Goal: Task Accomplishment & Management: Use online tool/utility

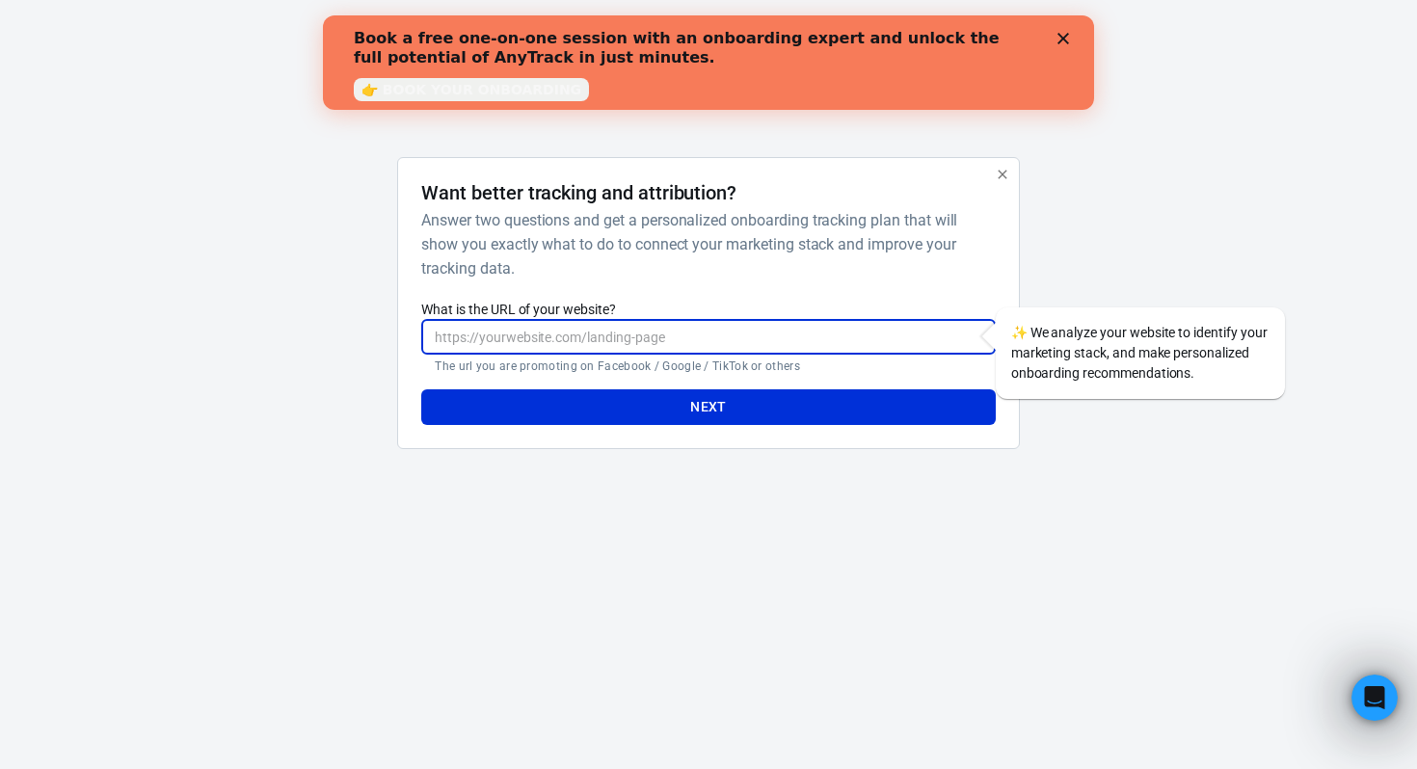
click at [743, 344] on input "What is the URL of your website?" at bounding box center [707, 337] width 573 height 36
type input "[URL][DOMAIN_NAME]"
click at [759, 393] on button "Next" at bounding box center [707, 407] width 573 height 36
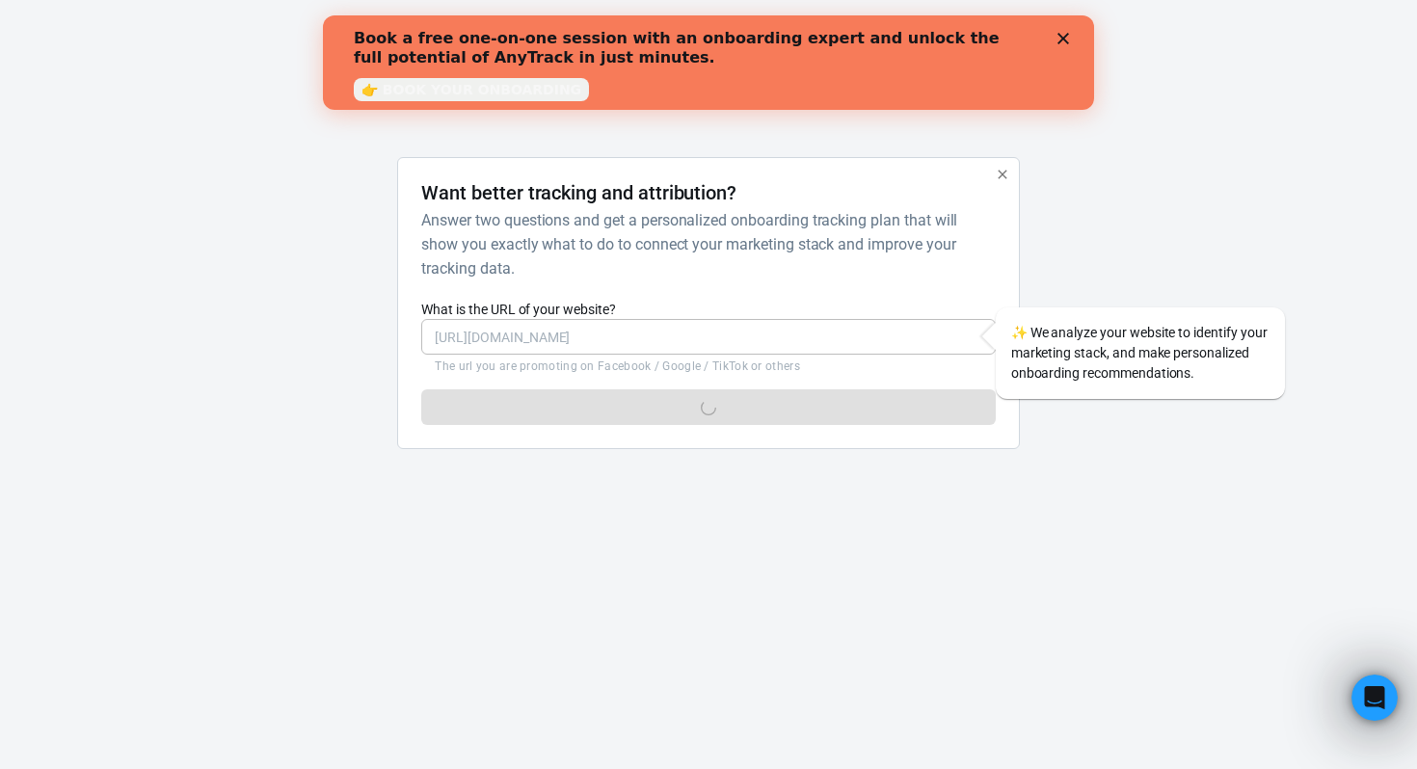
click at [1062, 43] on icon "Close" at bounding box center [1063, 39] width 12 height 12
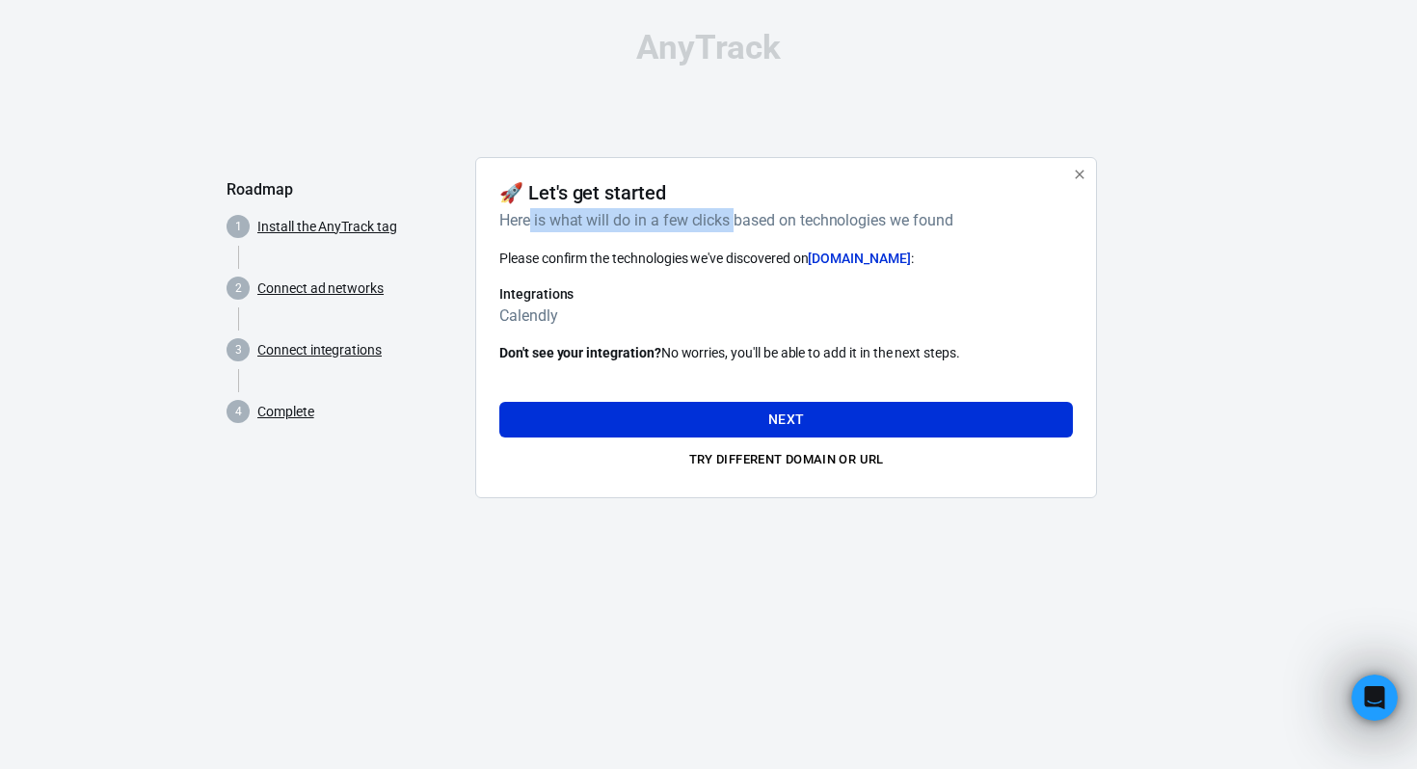
drag, startPoint x: 532, startPoint y: 223, endPoint x: 734, endPoint y: 224, distance: 202.4
click at [734, 224] on h6 "Here is what will do in a few clicks based on technologies we found" at bounding box center [782, 220] width 566 height 24
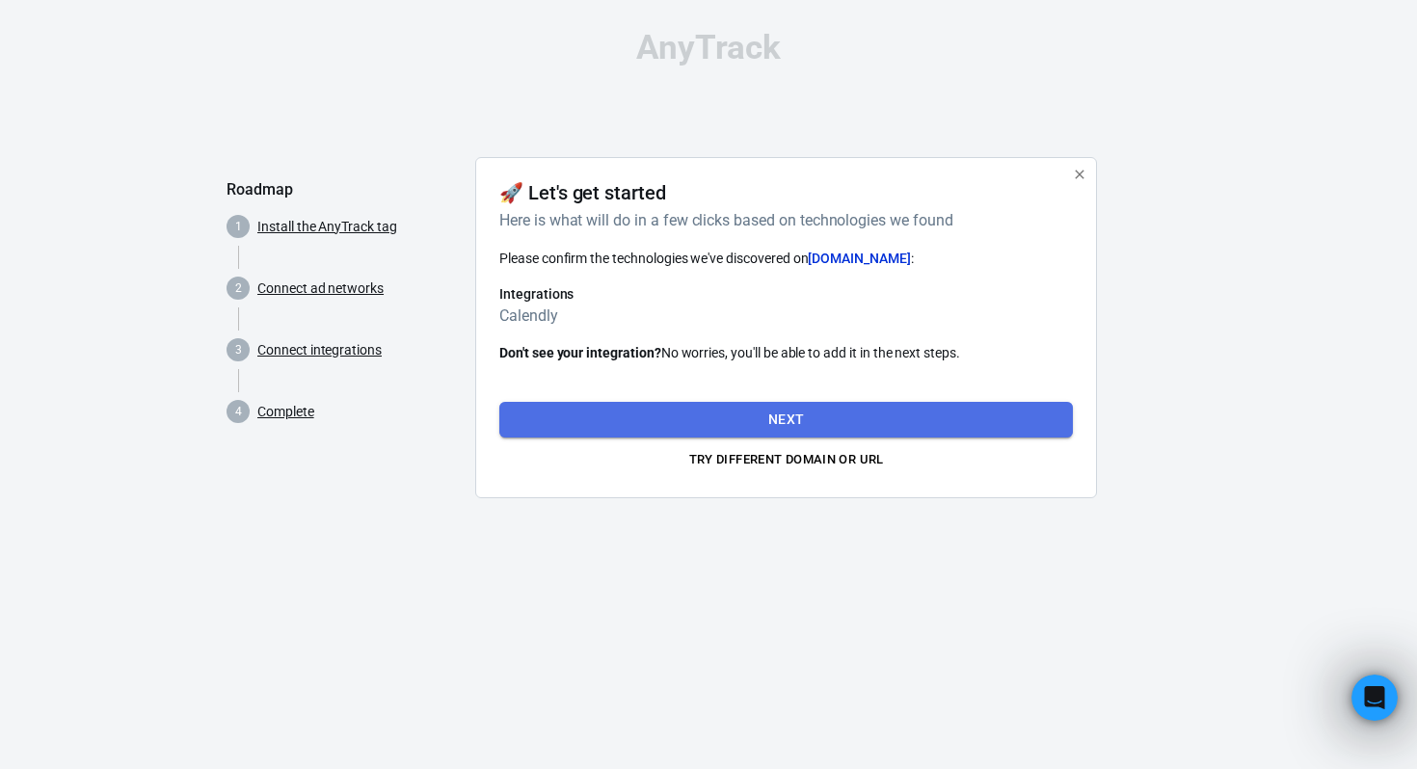
click at [850, 414] on button "Next" at bounding box center [785, 420] width 573 height 36
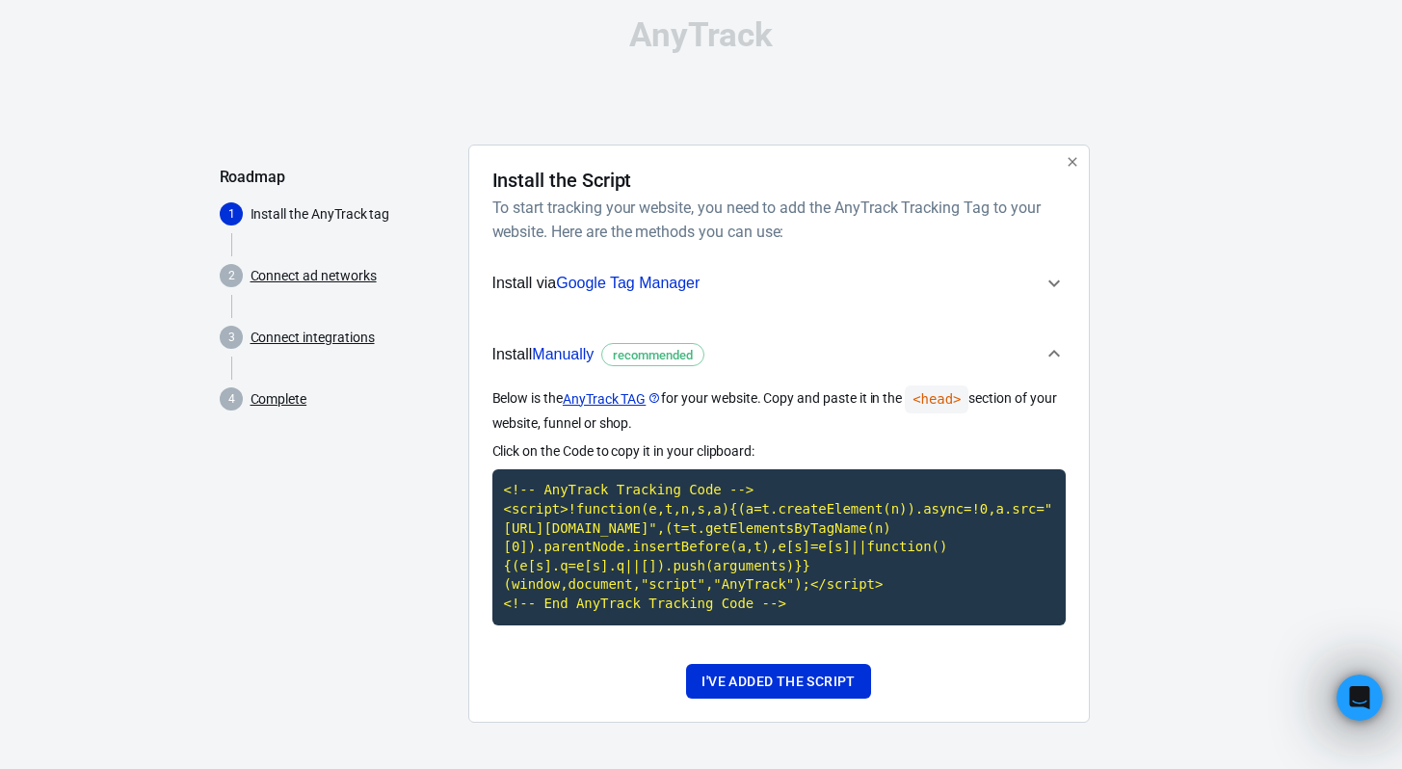
scroll to position [32, 0]
click at [578, 346] on span "Manually" at bounding box center [563, 354] width 62 height 16
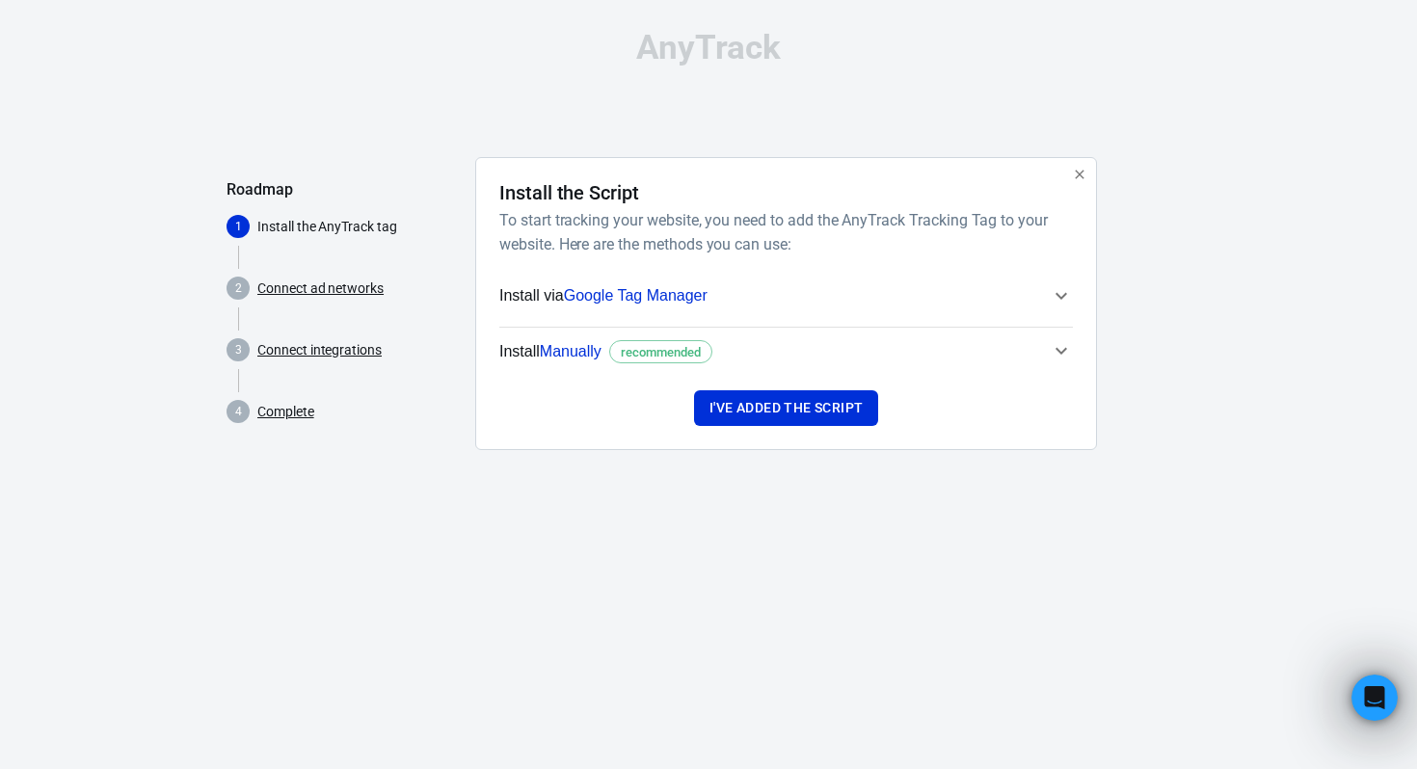
click at [592, 353] on span "Manually" at bounding box center [571, 351] width 62 height 16
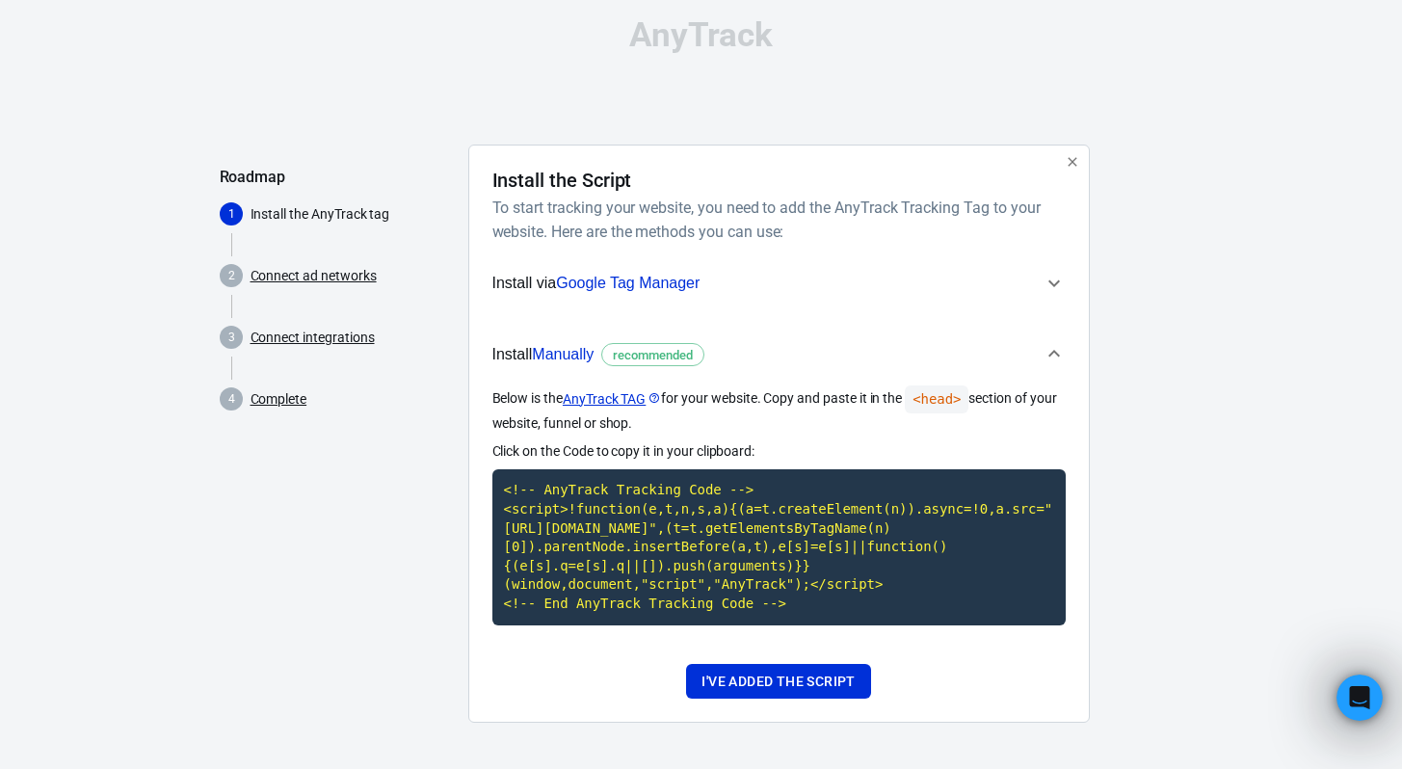
scroll to position [15, 0]
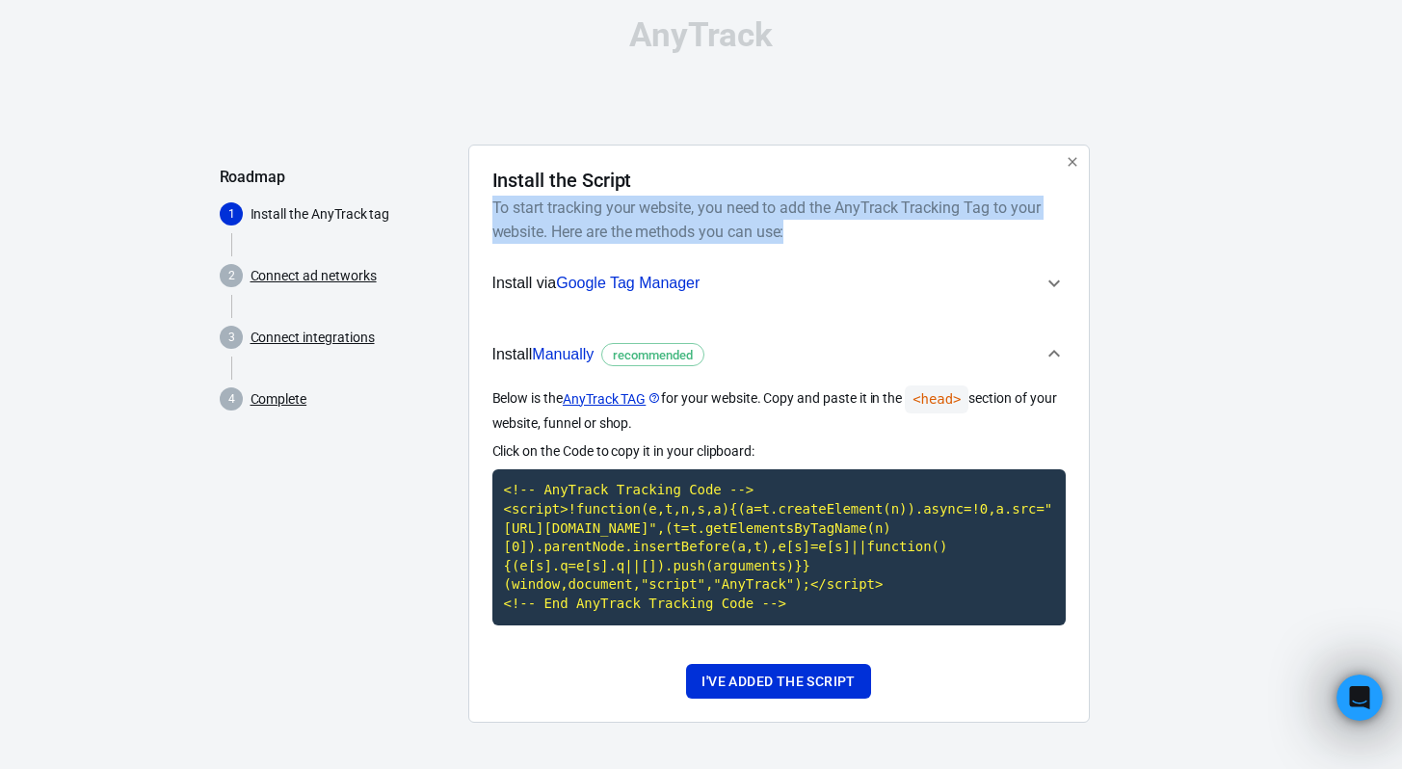
drag, startPoint x: 488, startPoint y: 201, endPoint x: 982, endPoint y: 225, distance: 494.9
click at [983, 225] on div "Install the Script To start tracking your website, you need to add the AnyTrack…" at bounding box center [779, 434] width 622 height 578
click at [947, 225] on h6 "To start tracking your website, you need to add the AnyTrack Tracking Tag to yo…" at bounding box center [775, 220] width 566 height 48
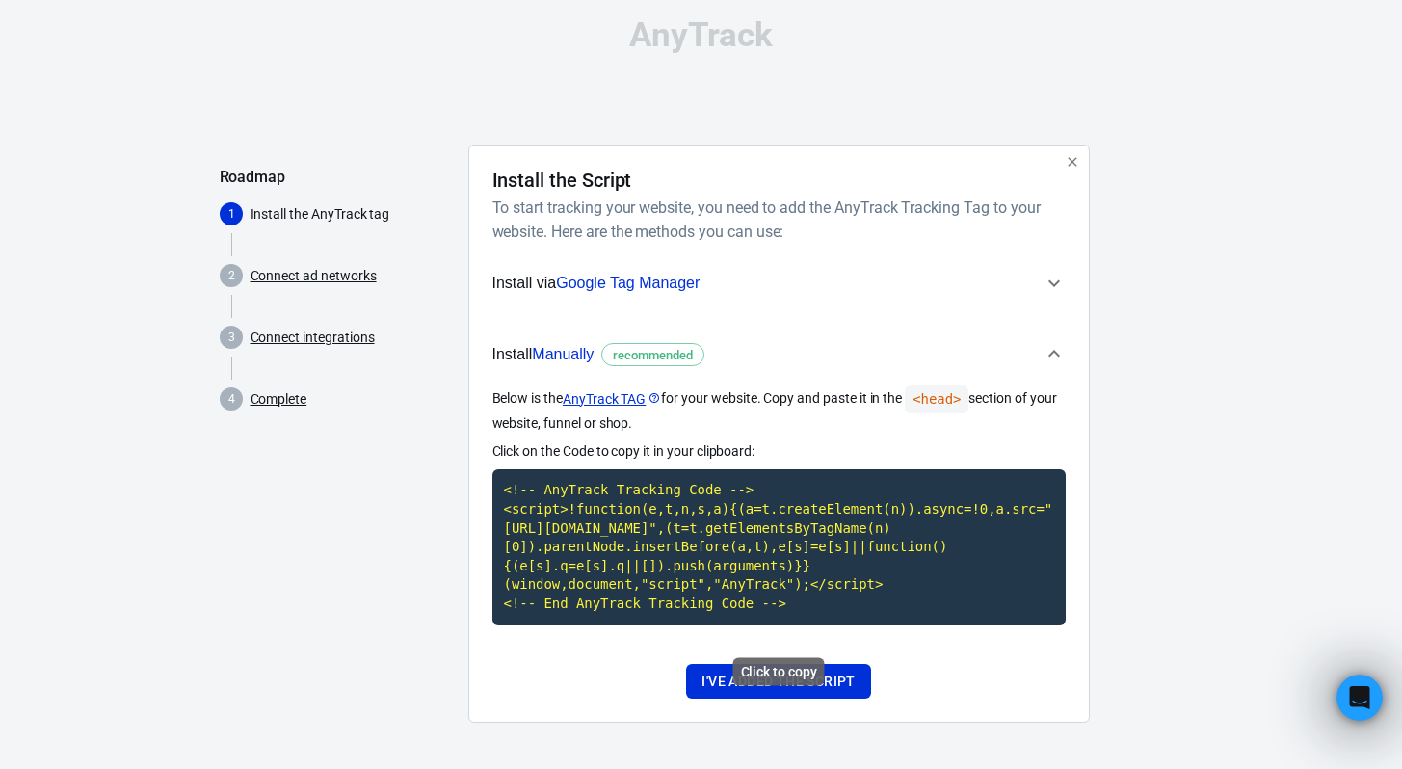
click at [747, 538] on code "<!-- AnyTrack Tracking Code --> <script>!function(e,t,n,s,a){(a=t.createElement…" at bounding box center [778, 546] width 573 height 155
click at [765, 700] on button "I've added the script" at bounding box center [778, 682] width 184 height 36
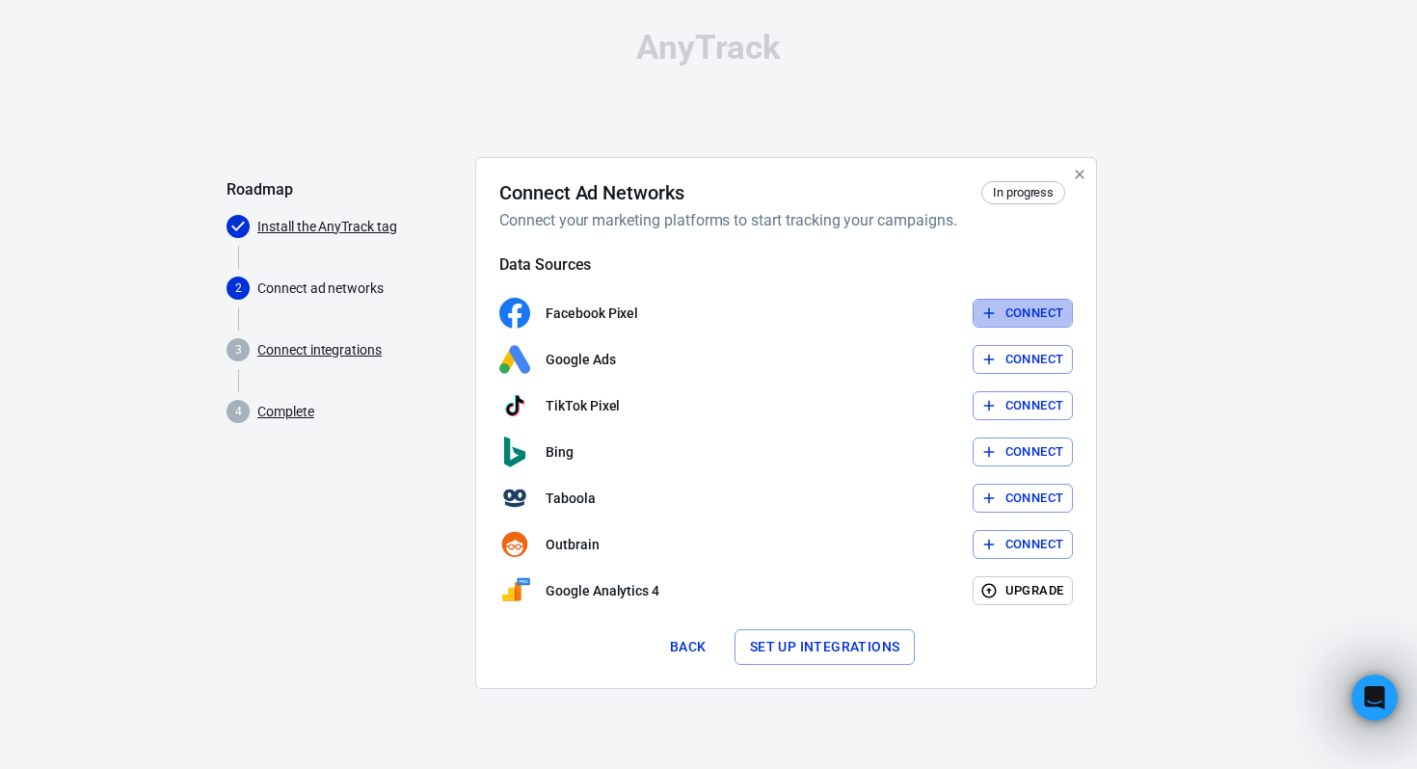
click at [1005, 312] on button "Connect" at bounding box center [1022, 314] width 101 height 30
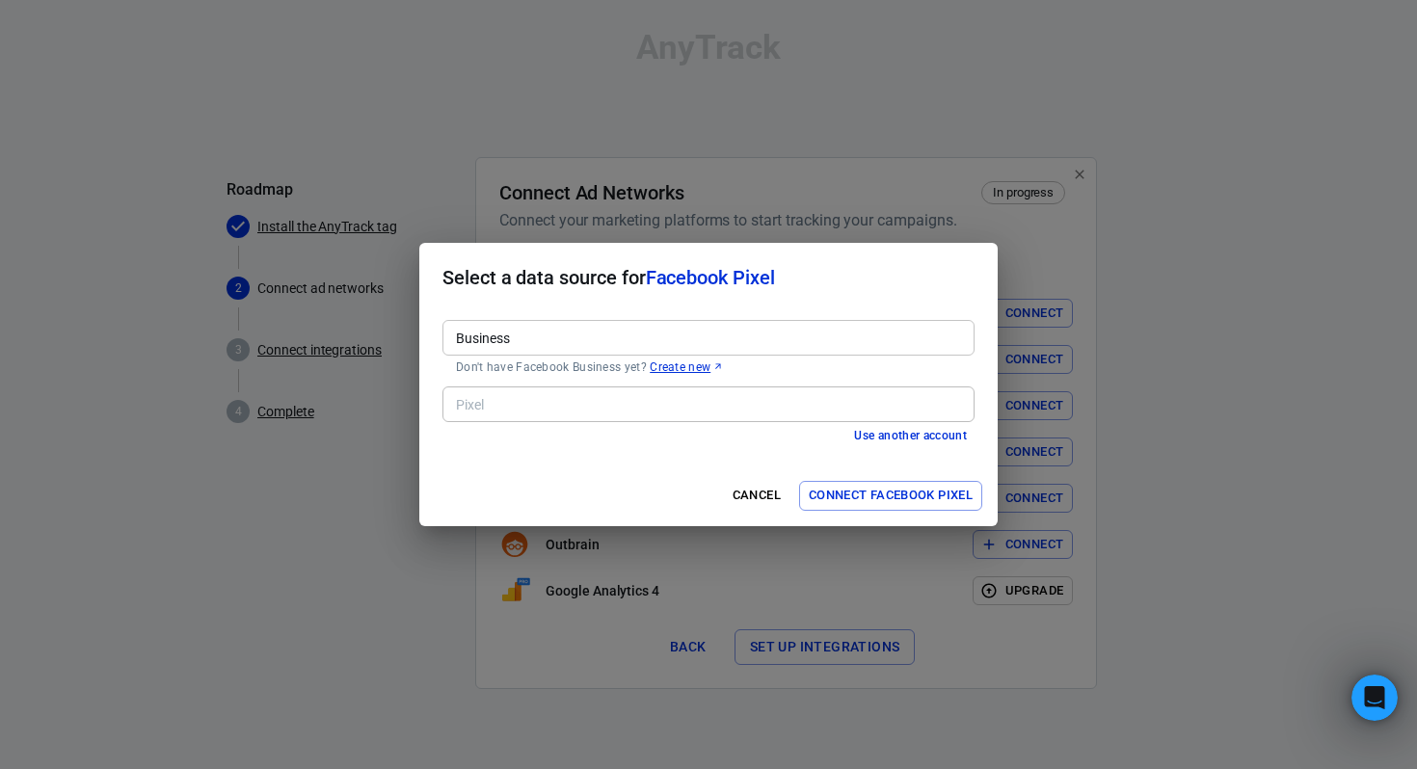
click at [1017, 297] on div "Select a data source for Facebook Pixel Business Business Don't have Facebook B…" at bounding box center [708, 384] width 1417 height 769
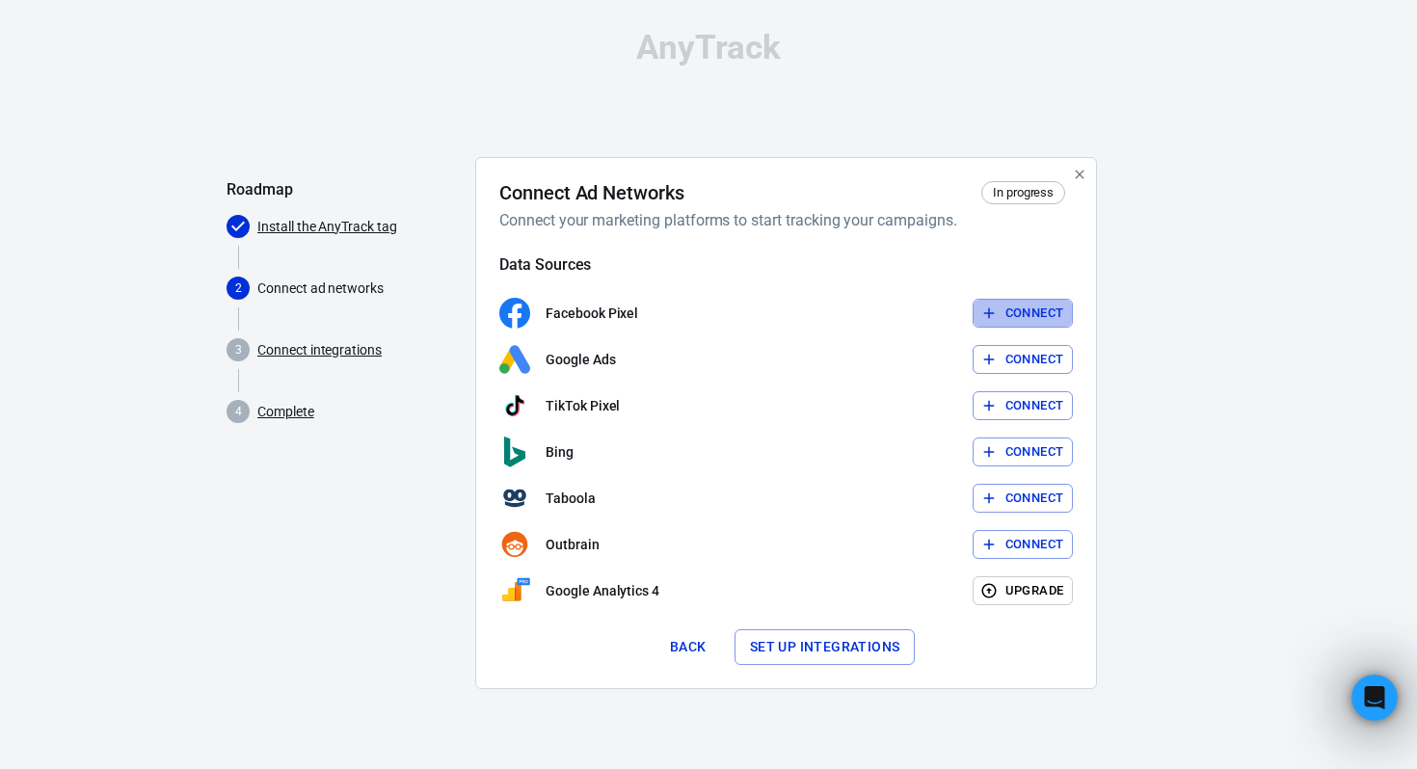
click at [1024, 313] on button "Connect" at bounding box center [1022, 314] width 101 height 30
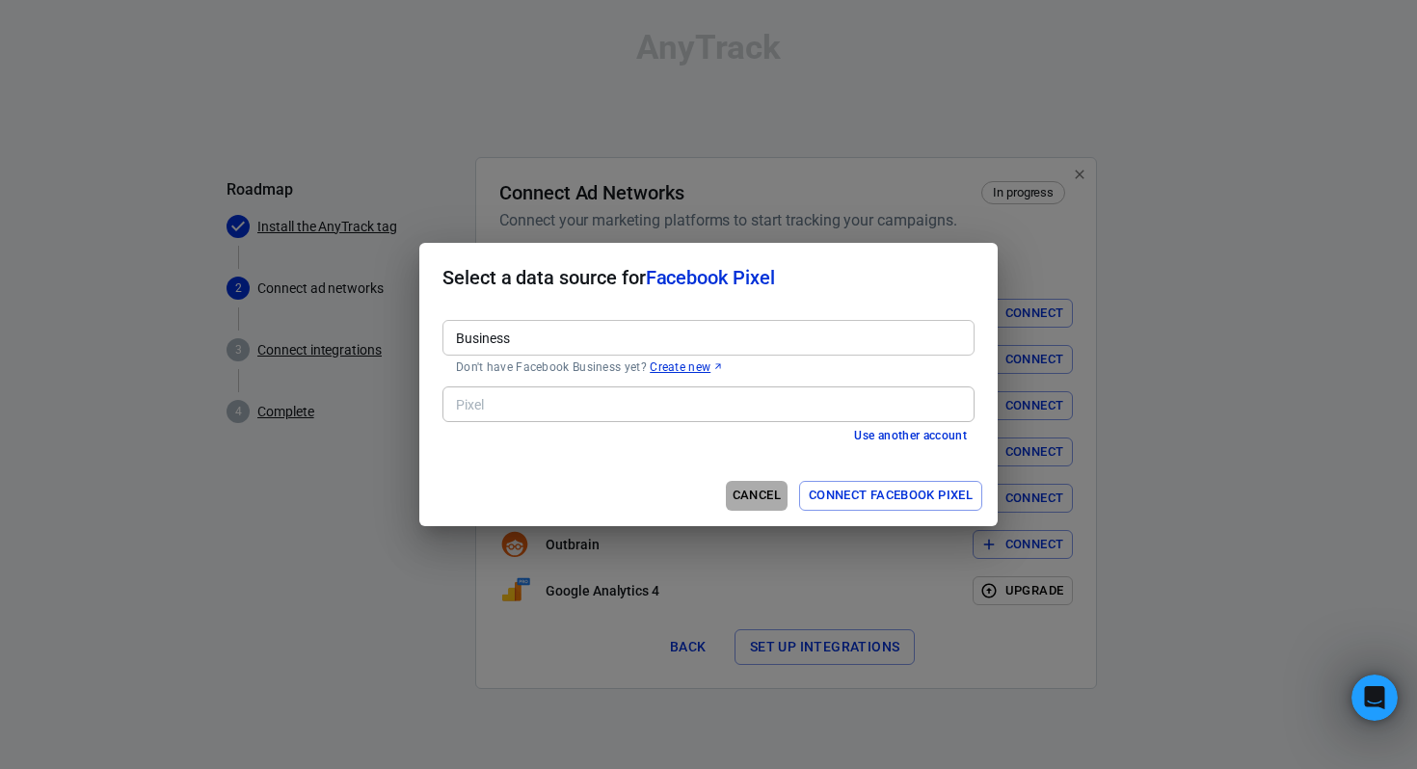
click at [758, 495] on button "Cancel" at bounding box center [757, 496] width 62 height 30
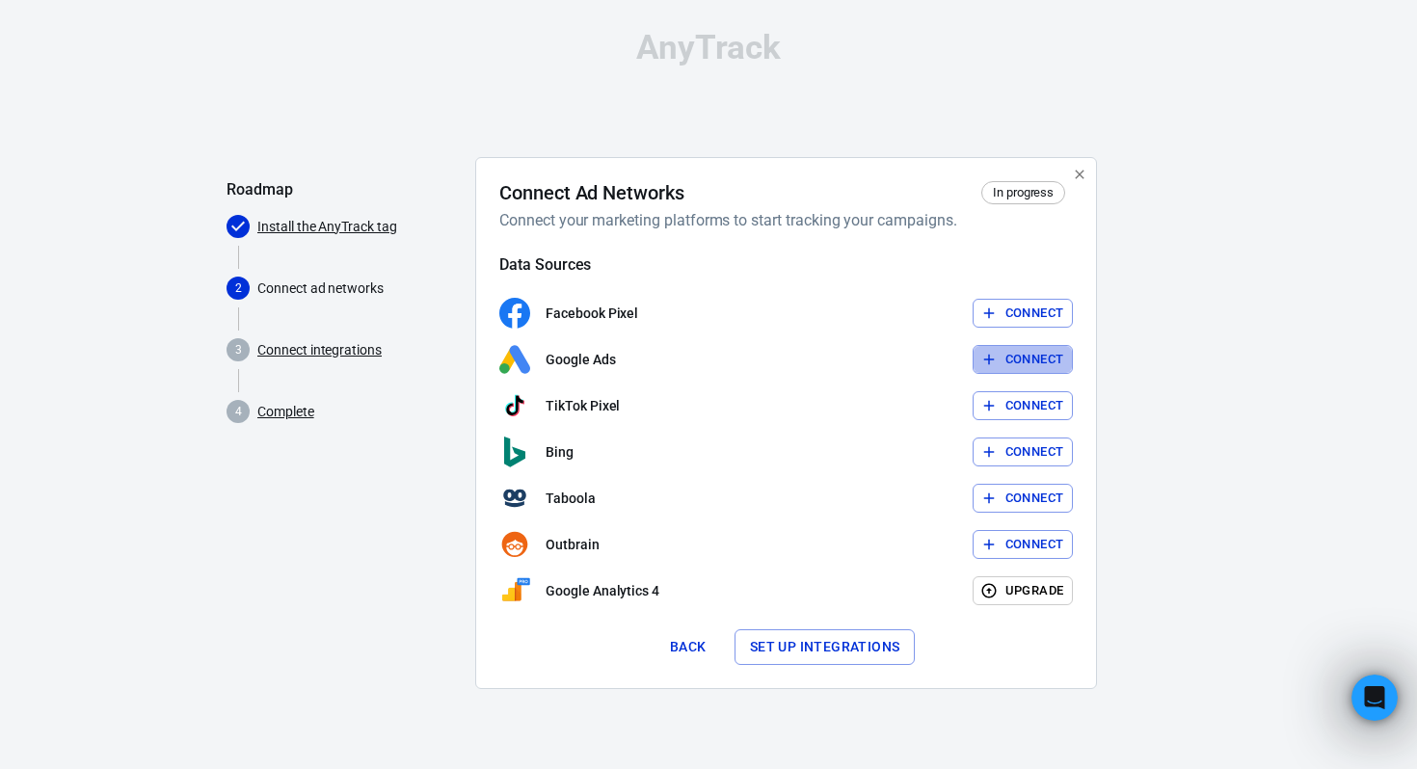
click at [1008, 352] on button "Connect" at bounding box center [1022, 360] width 101 height 30
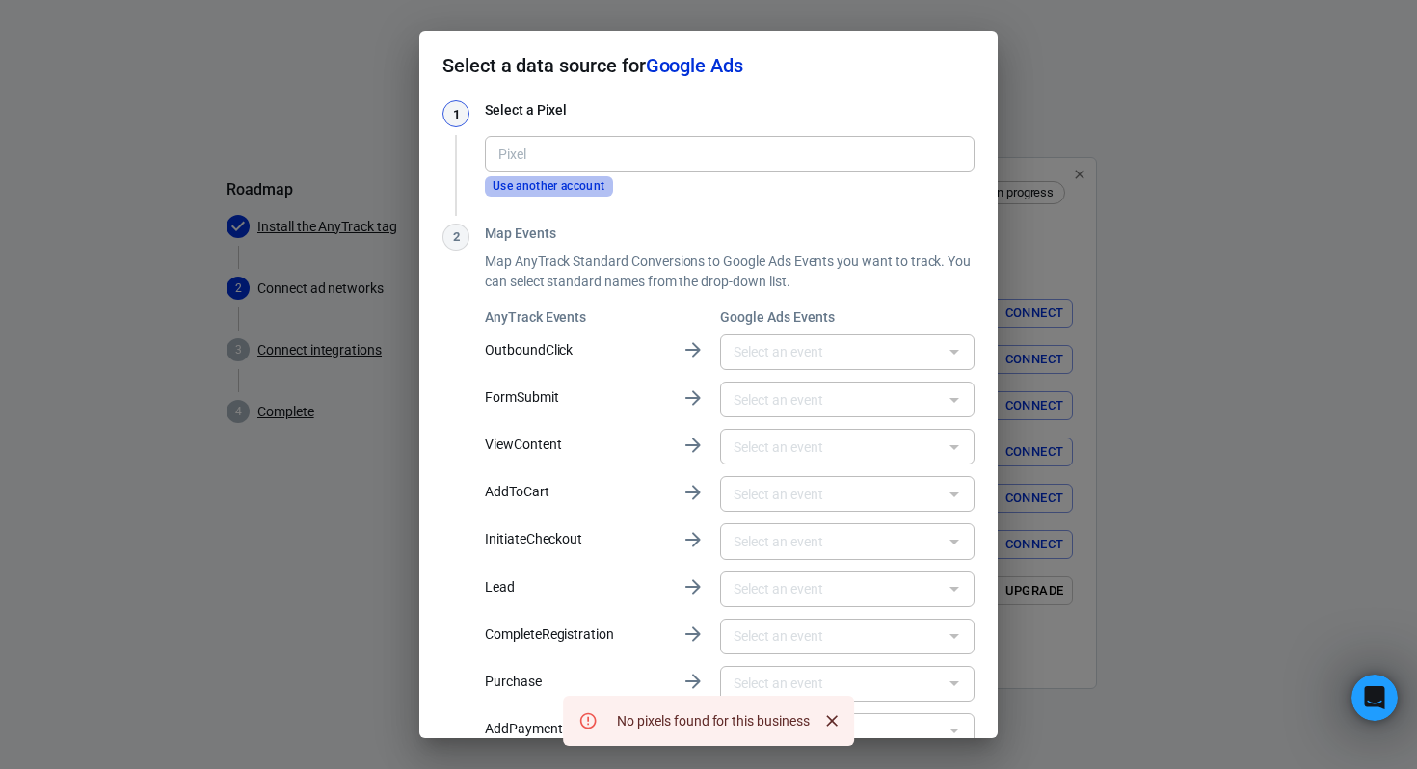
click at [585, 182] on button "Use another account" at bounding box center [549, 186] width 128 height 20
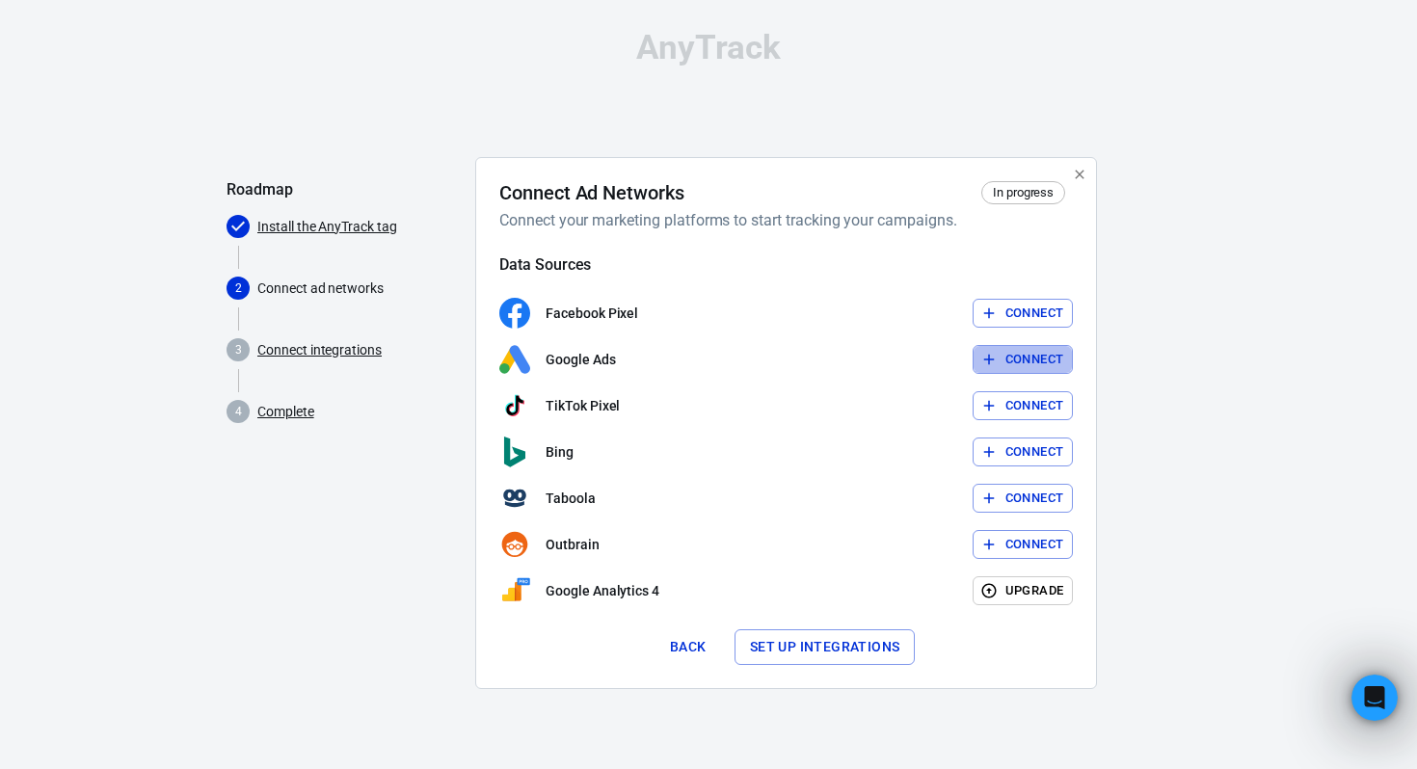
click at [1029, 351] on button "Connect" at bounding box center [1022, 360] width 101 height 30
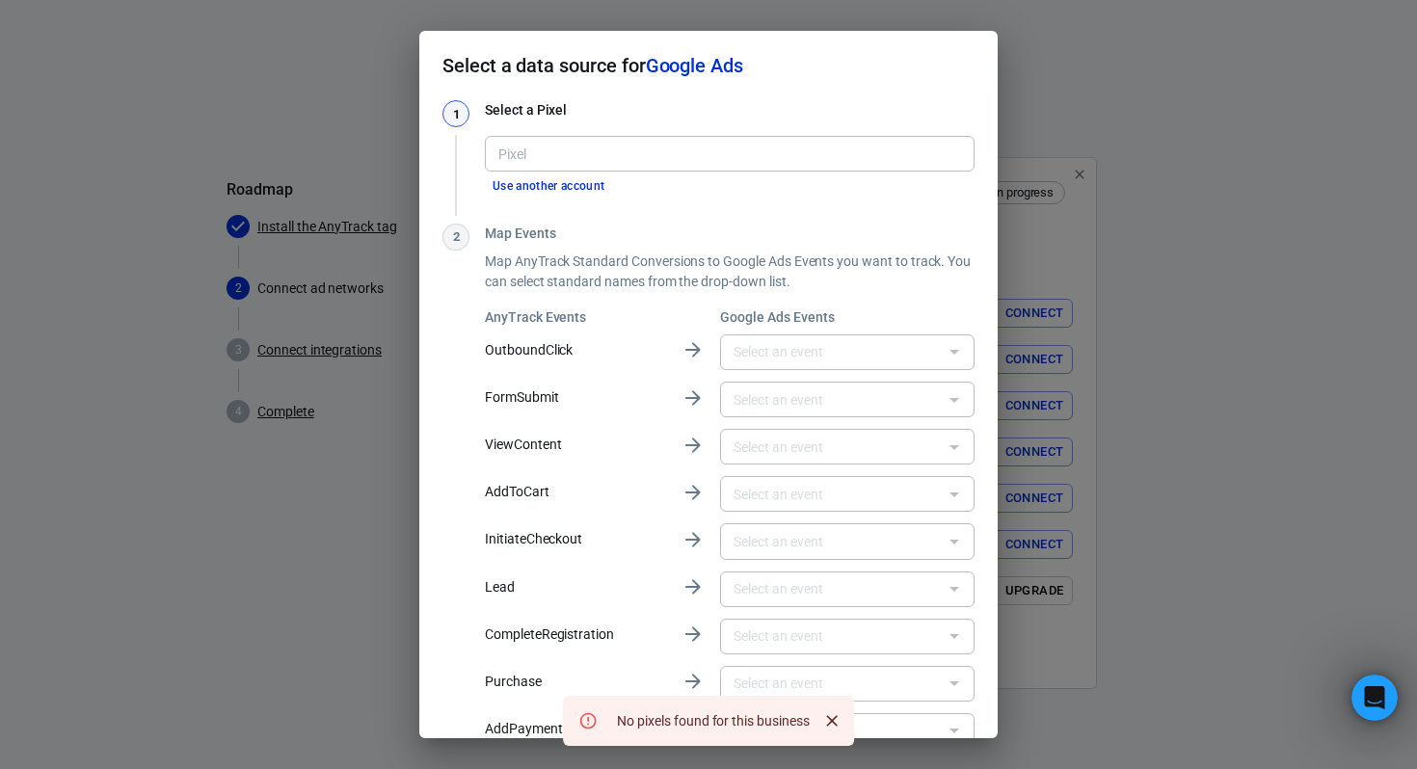
click at [838, 721] on icon "Close" at bounding box center [831, 720] width 19 height 19
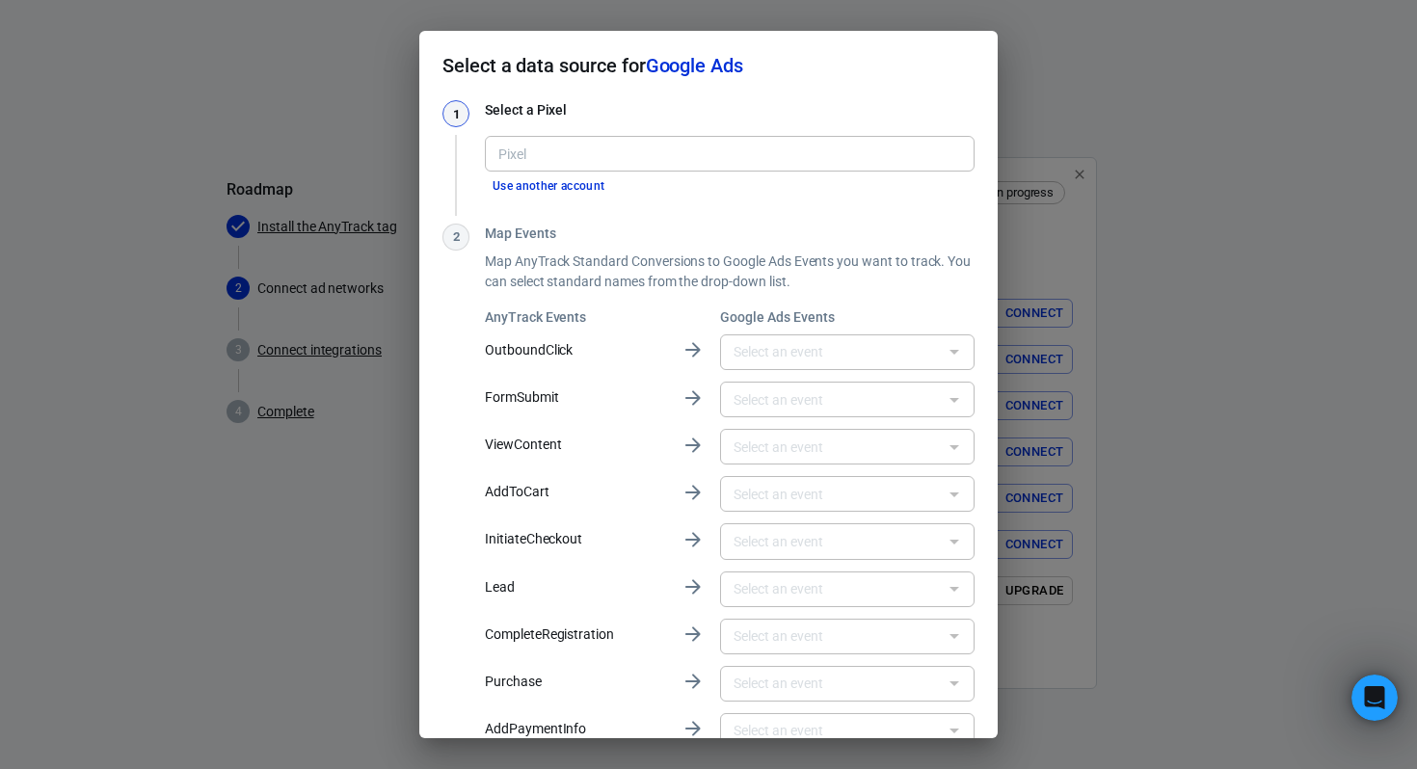
click at [1166, 156] on div "Select a data source for Google Ads 1 Select a Pixel Pixel Pixel Use another ac…" at bounding box center [708, 384] width 1417 height 769
